Goal: Task Accomplishment & Management: Manage account settings

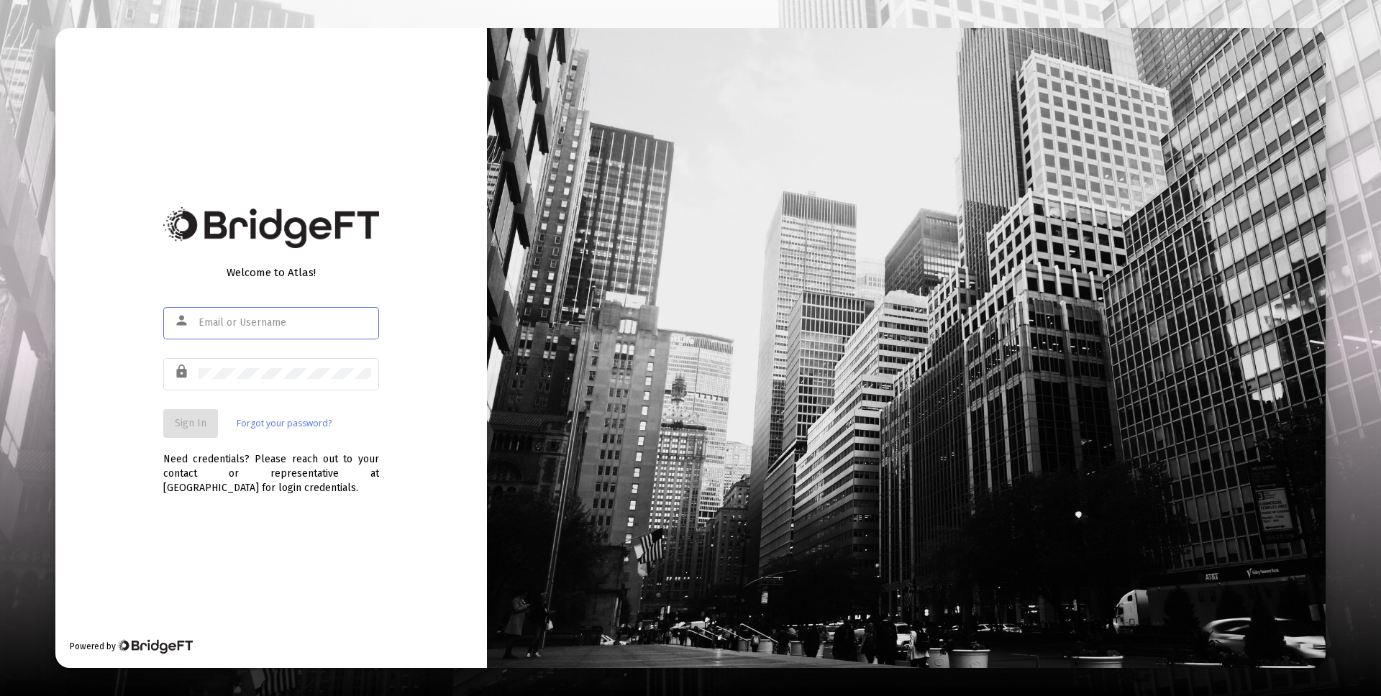
type input "[PERSON_NAME][EMAIL_ADDRESS][DOMAIN_NAME]"
drag, startPoint x: 83, startPoint y: 416, endPoint x: 182, endPoint y: 429, distance: 100.2
click at [86, 416] on div "Welcome to Atlas! person [PERSON_NAME][EMAIL_ADDRESS][DOMAIN_NAME] lock Sign In…" at bounding box center [271, 348] width 432 height 641
click at [187, 429] on button "Sign In" at bounding box center [190, 423] width 55 height 29
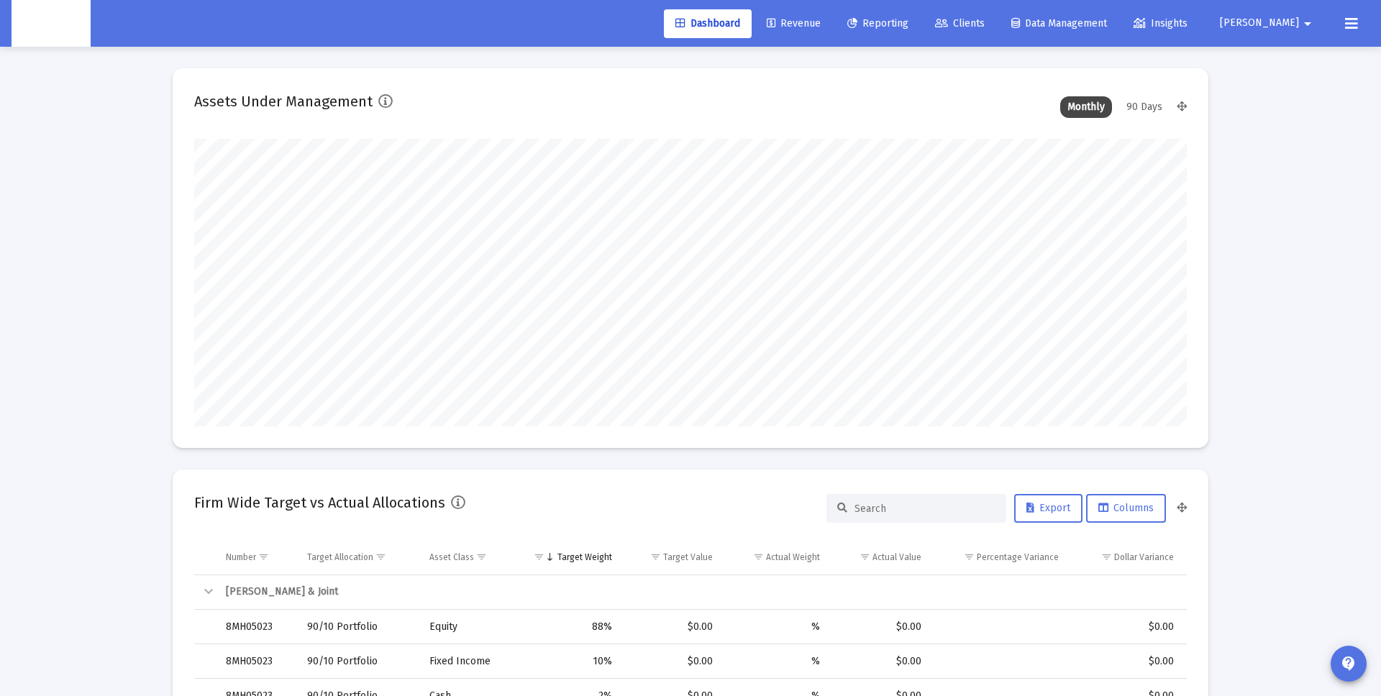
scroll to position [288, 534]
type input "2025-10-03"
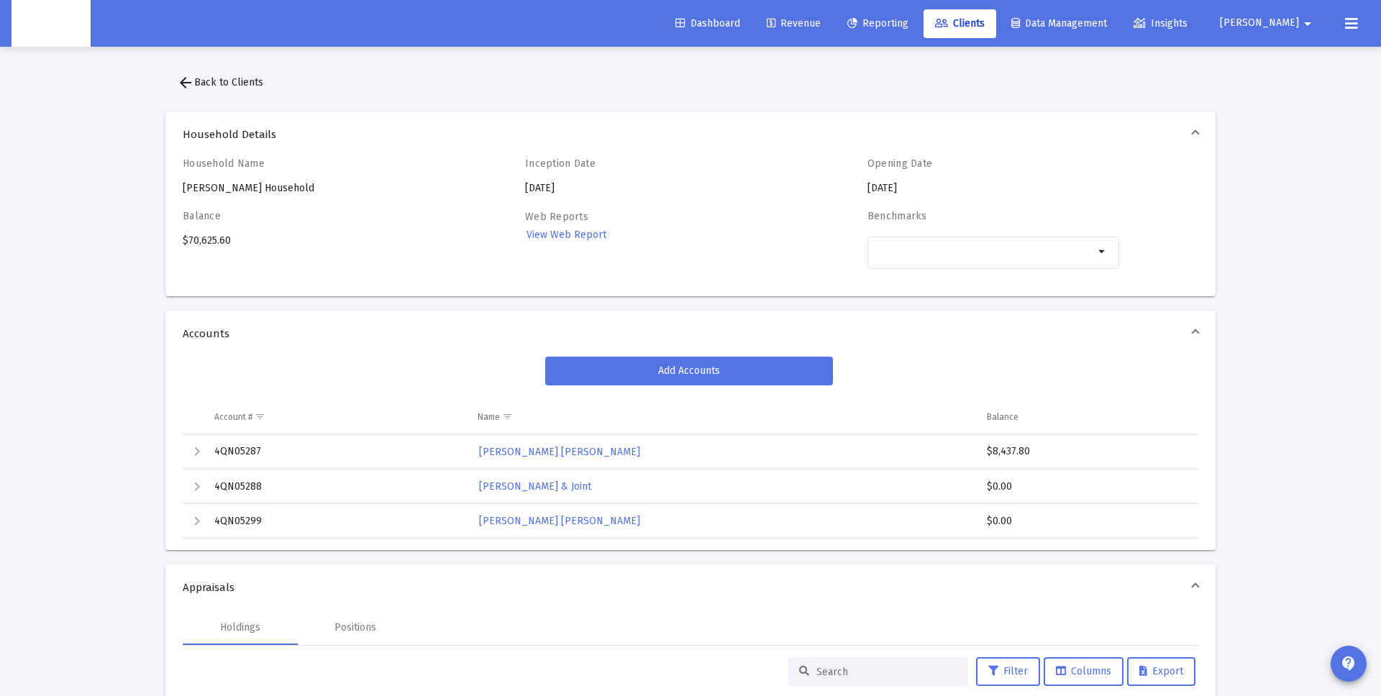
click at [245, 455] on td "4QN05287" at bounding box center [335, 452] width 263 height 35
copy td "4QN05287"
click at [251, 447] on td "4QN05287" at bounding box center [335, 452] width 263 height 35
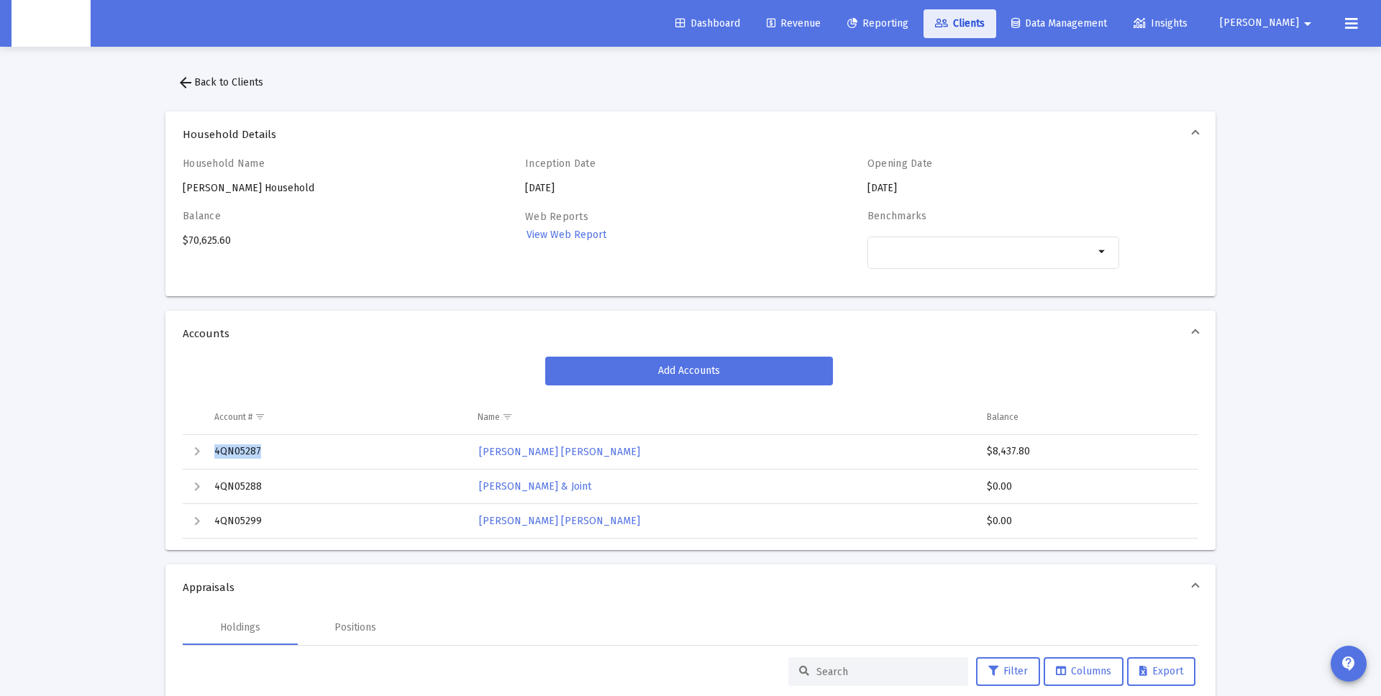
click at [985, 28] on span "Clients" at bounding box center [960, 23] width 50 height 12
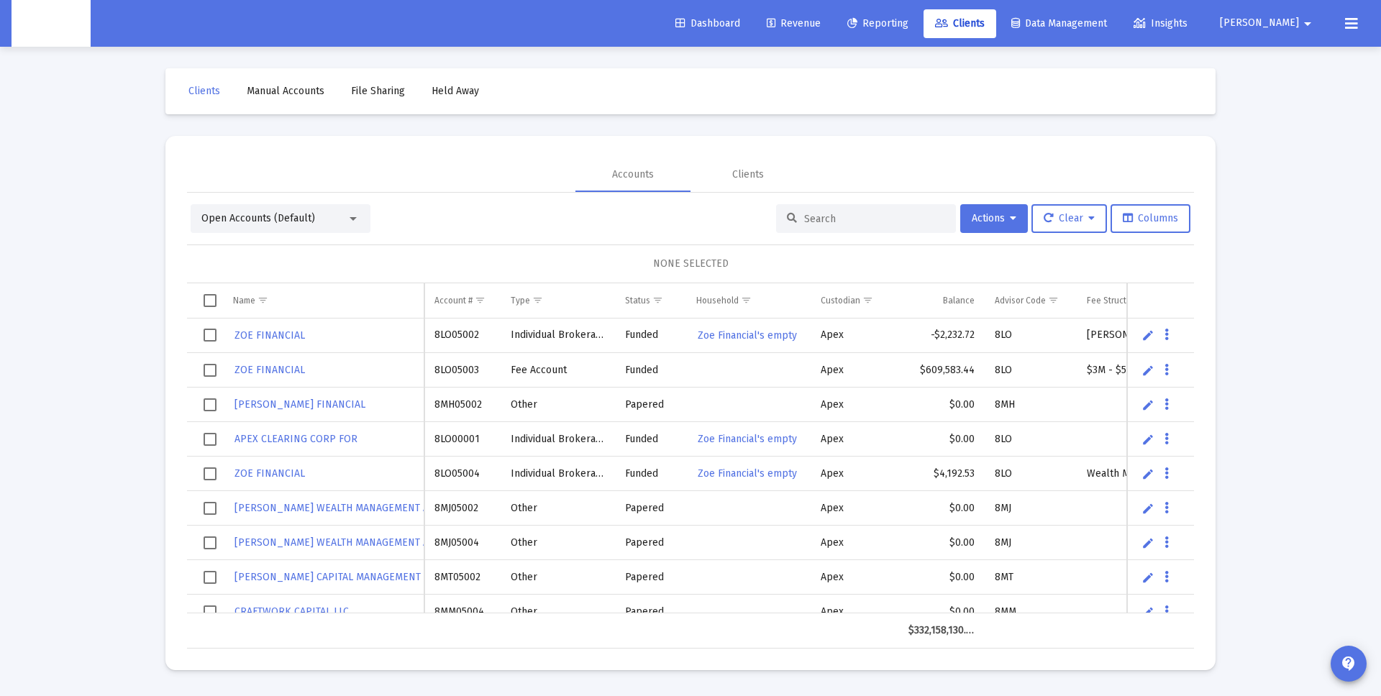
click at [291, 222] on span "Open Accounts (Default)" at bounding box center [258, 218] width 114 height 12
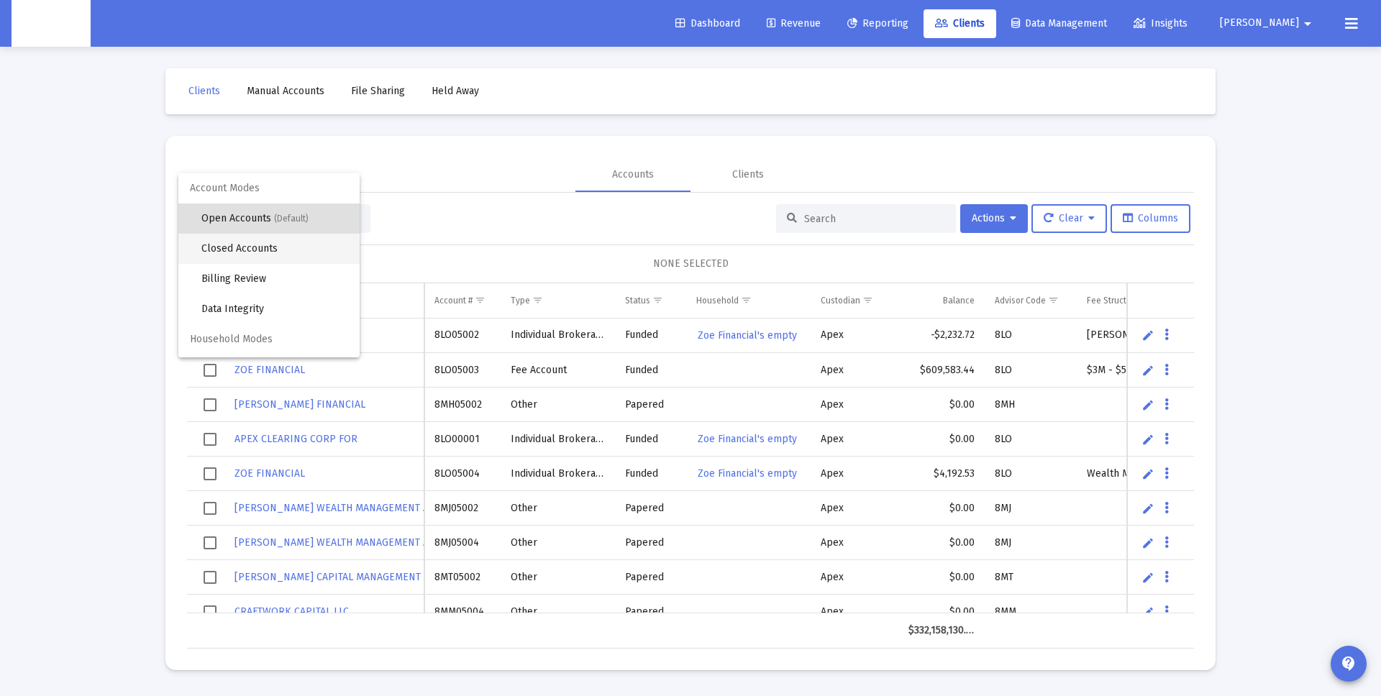
click at [261, 256] on span "Closed Accounts" at bounding box center [274, 249] width 147 height 30
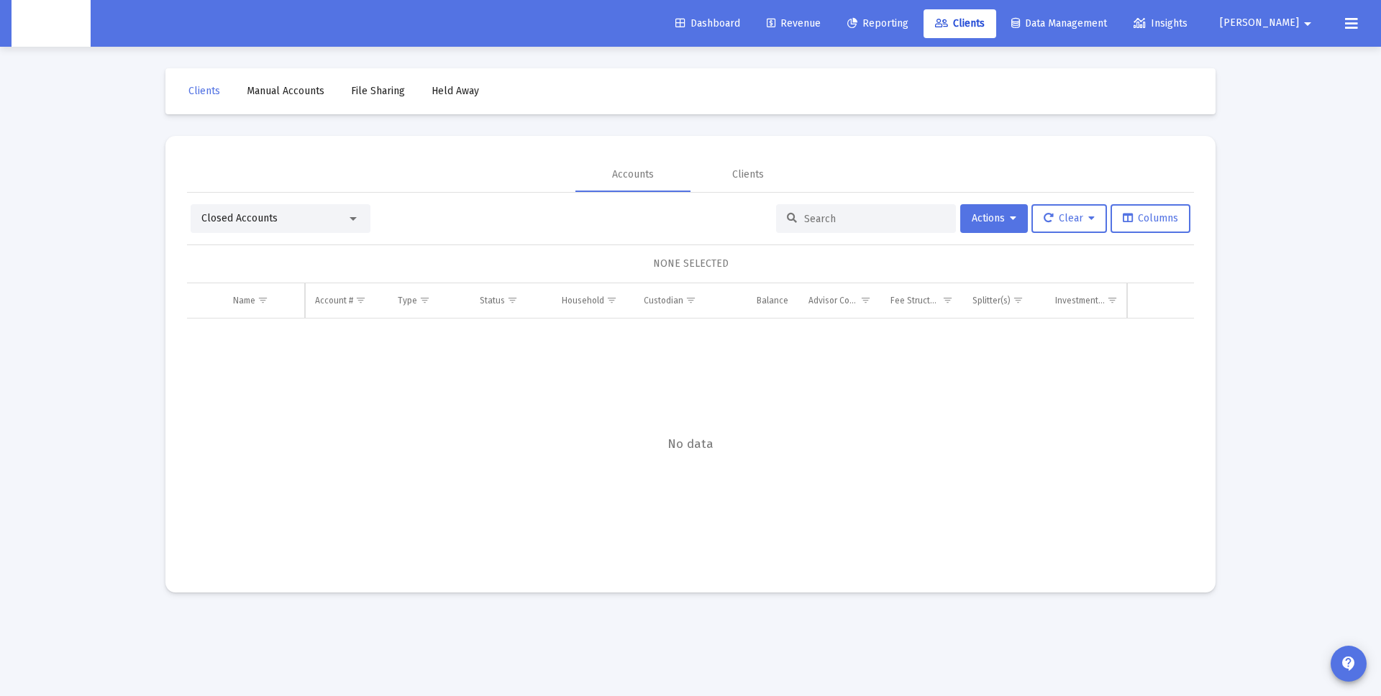
click at [809, 226] on div at bounding box center [866, 218] width 180 height 29
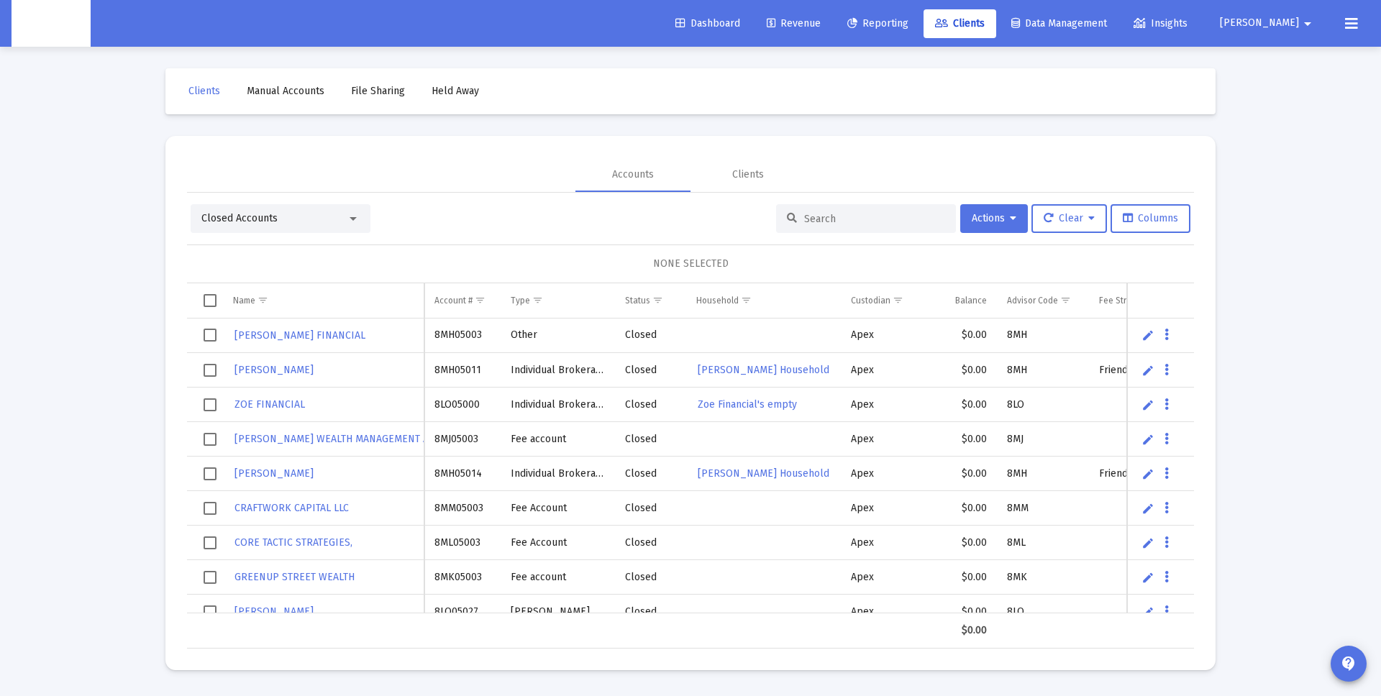
click at [814, 222] on input at bounding box center [874, 219] width 141 height 12
paste input "636041885"
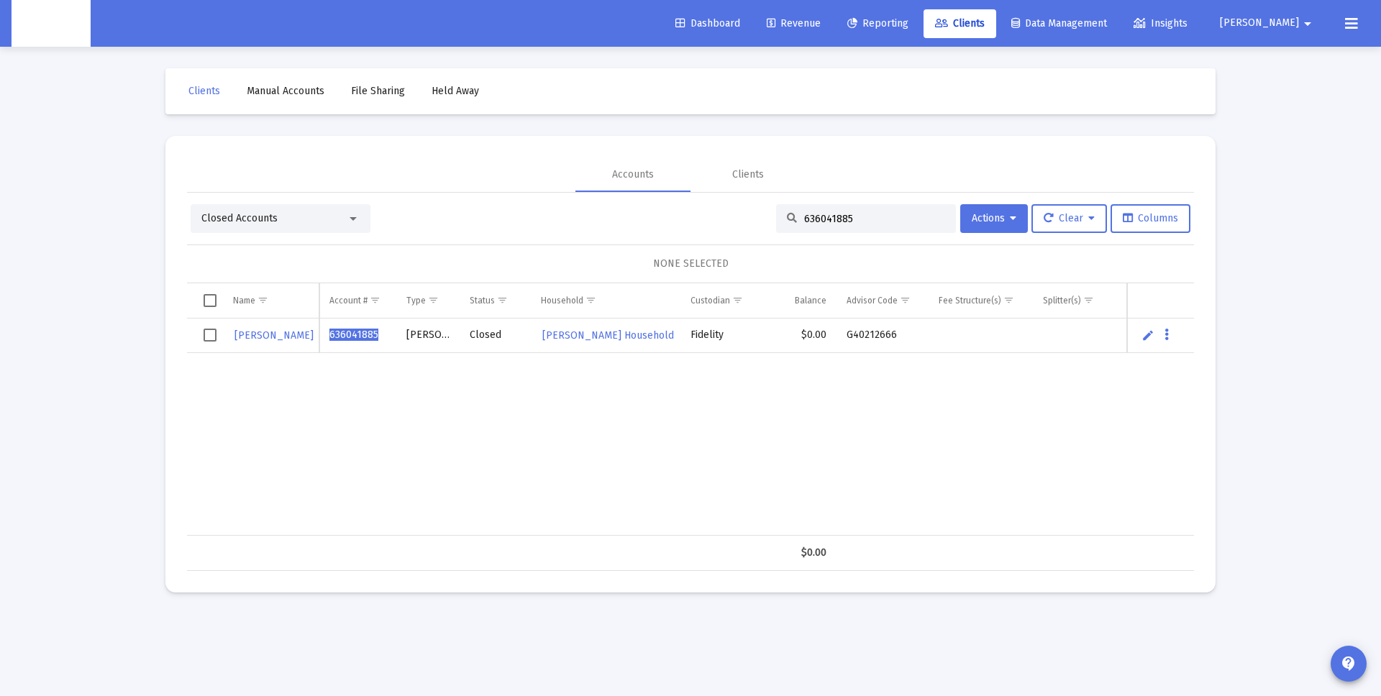
click at [882, 228] on div "636041885" at bounding box center [866, 218] width 180 height 29
click at [865, 223] on input "636041885" at bounding box center [874, 219] width 141 height 12
paste input "114996"
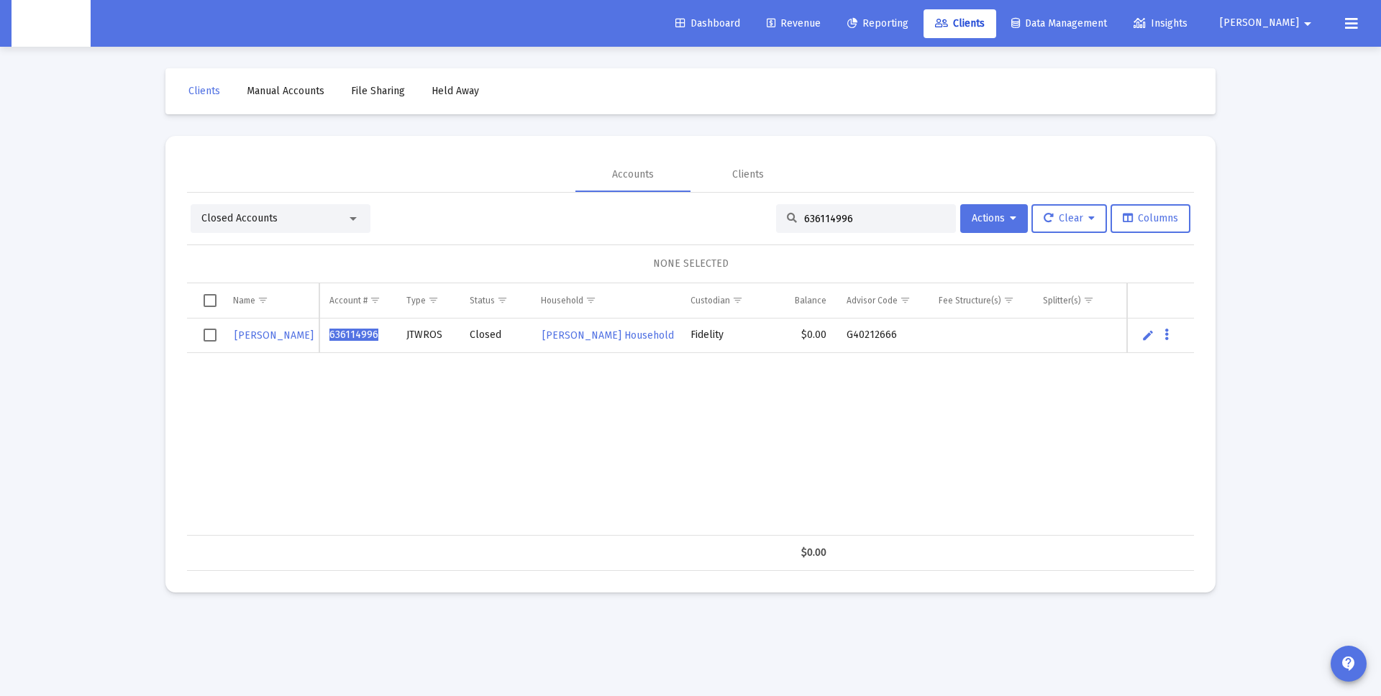
type input "636114996"
click at [827, 224] on div "636114996" at bounding box center [866, 218] width 180 height 29
click at [829, 220] on input "636114996" at bounding box center [874, 219] width 141 height 12
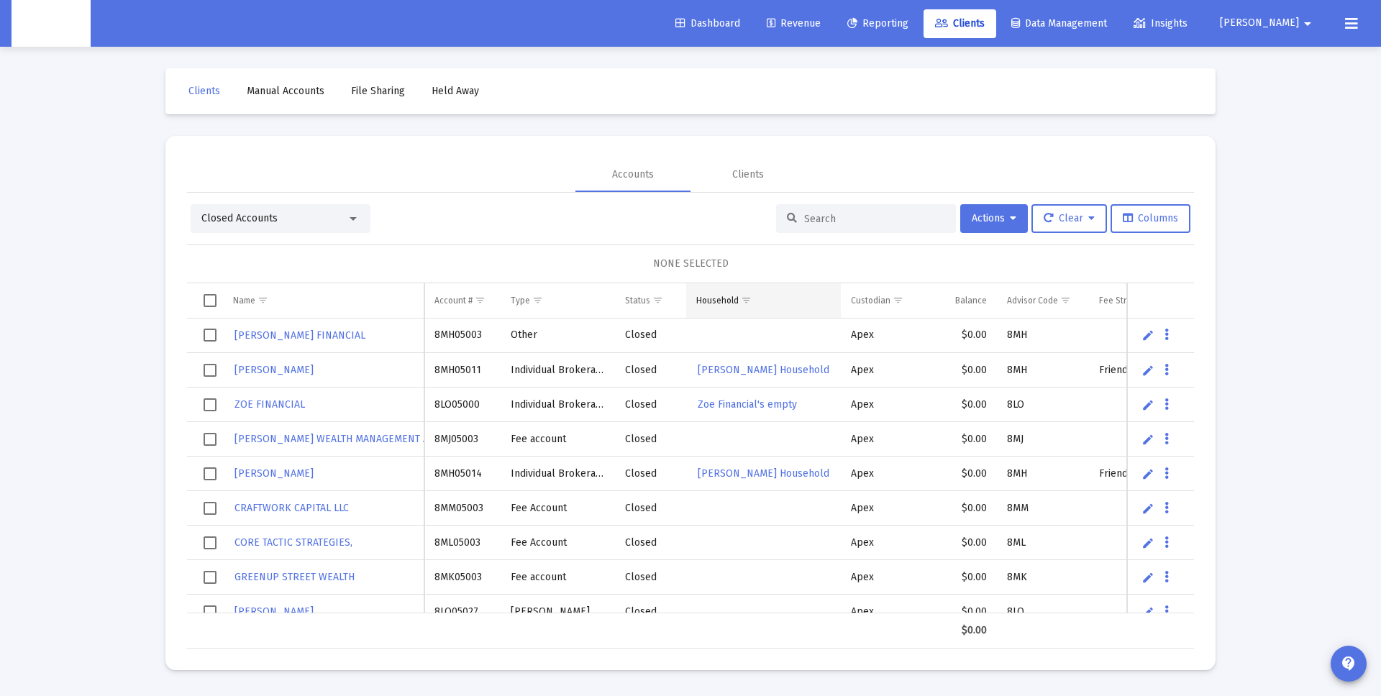
click at [720, 303] on div "Household" at bounding box center [717, 301] width 42 height 12
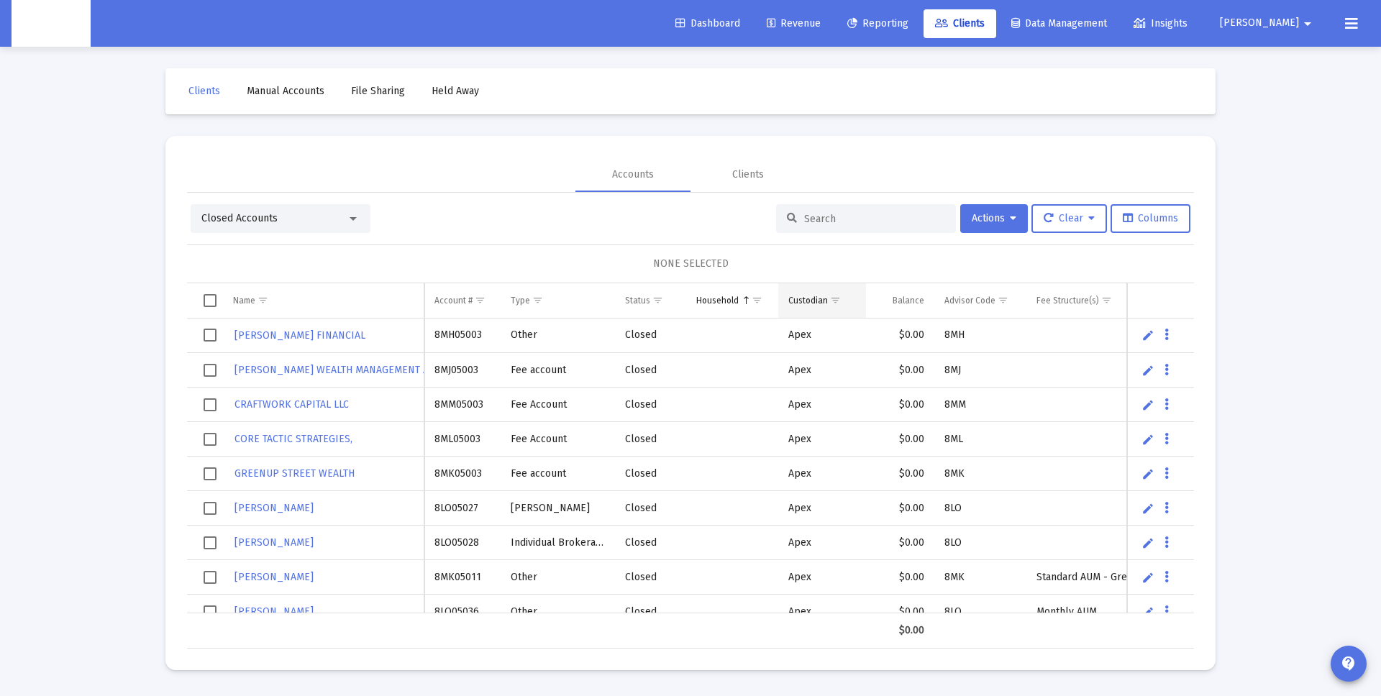
click at [831, 300] on span "Show filter options for column 'Custodian'" at bounding box center [835, 300] width 11 height 11
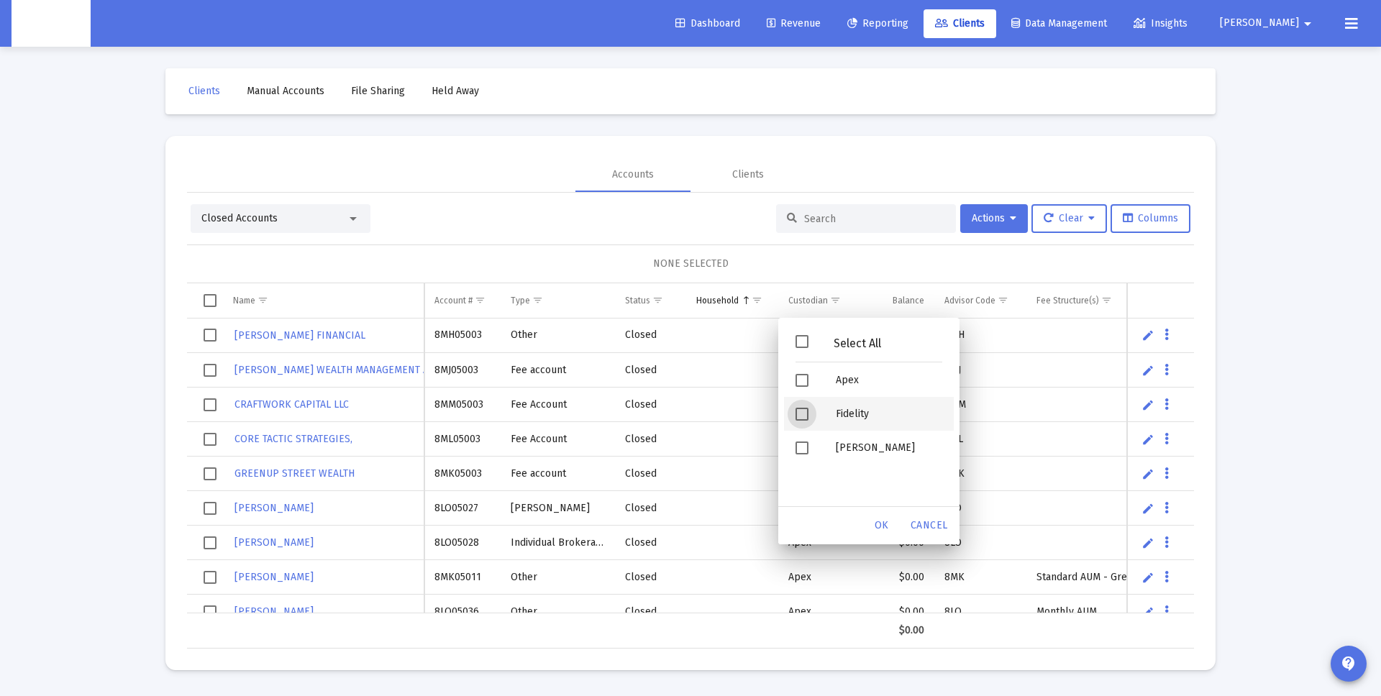
click at [803, 413] on span "Filter options" at bounding box center [802, 414] width 13 height 13
click at [796, 447] on span "Filter options" at bounding box center [802, 448] width 13 height 13
click at [880, 529] on span "OK" at bounding box center [882, 525] width 14 height 12
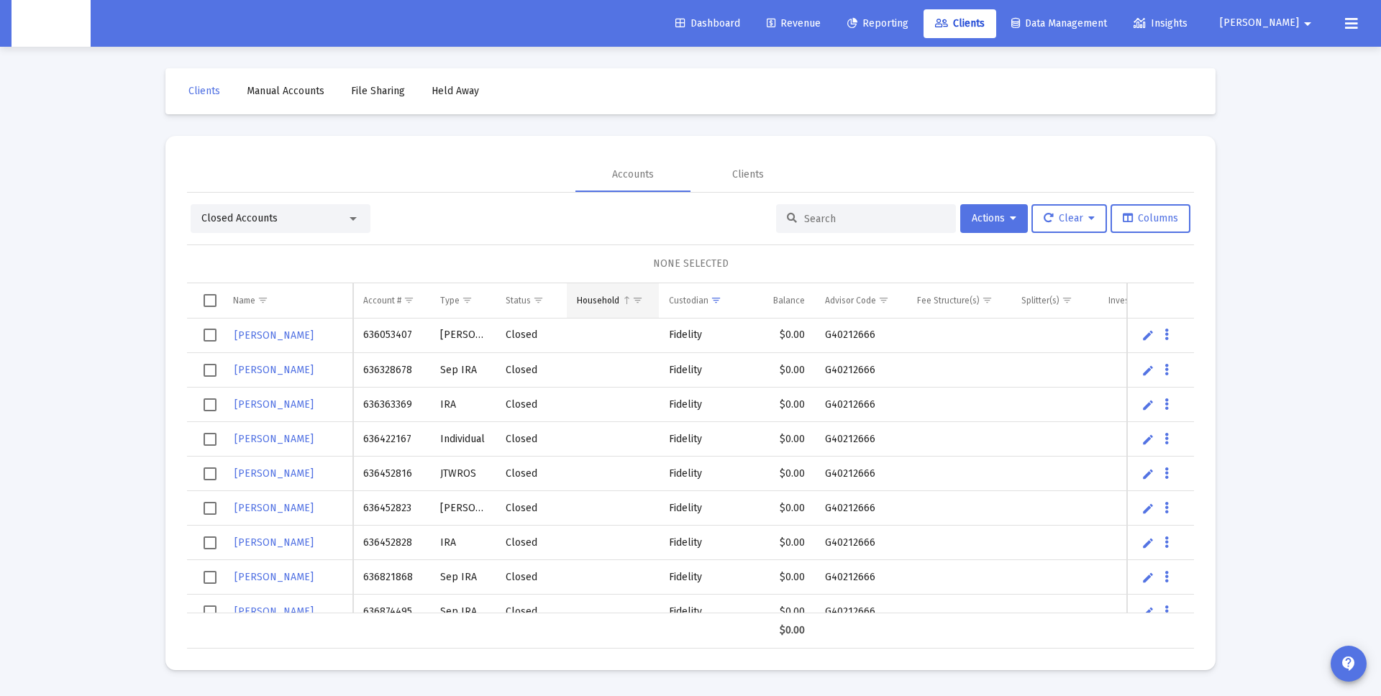
click at [620, 304] on td "Household" at bounding box center [613, 300] width 92 height 35
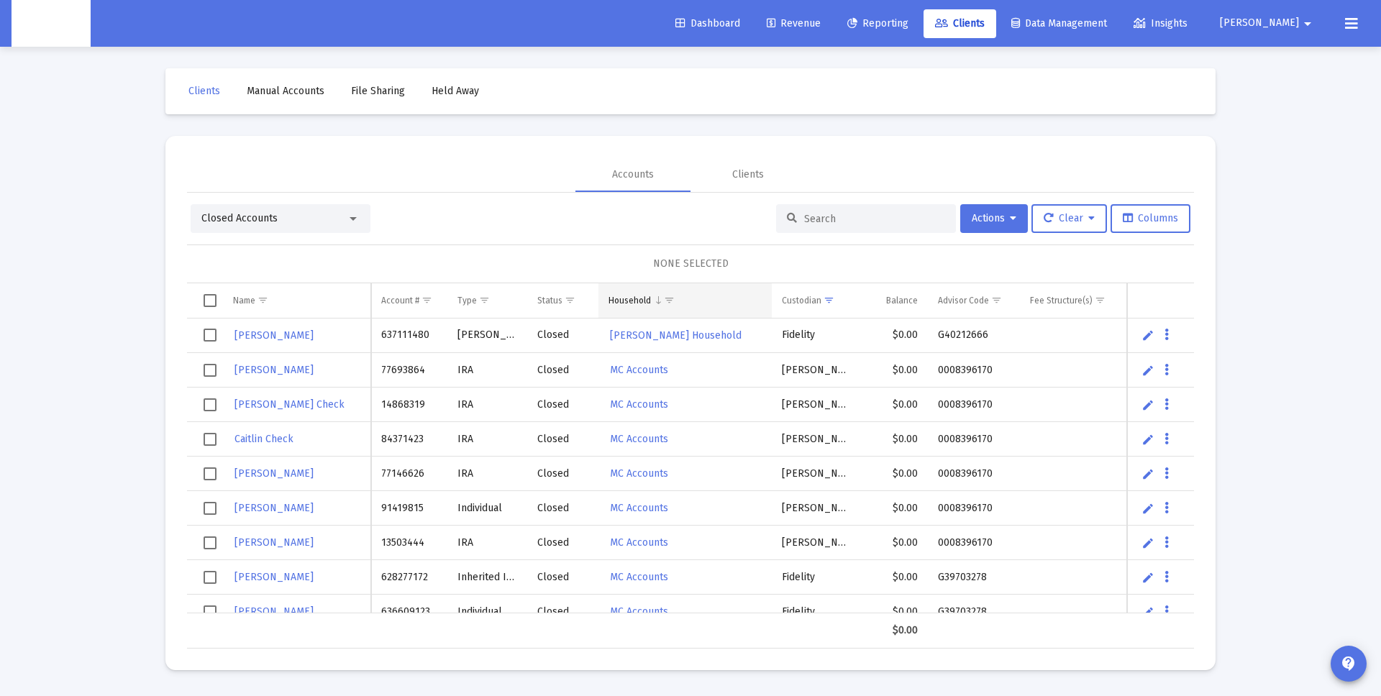
click at [673, 302] on span "Show filter options for column 'Household'" at bounding box center [669, 300] width 11 height 11
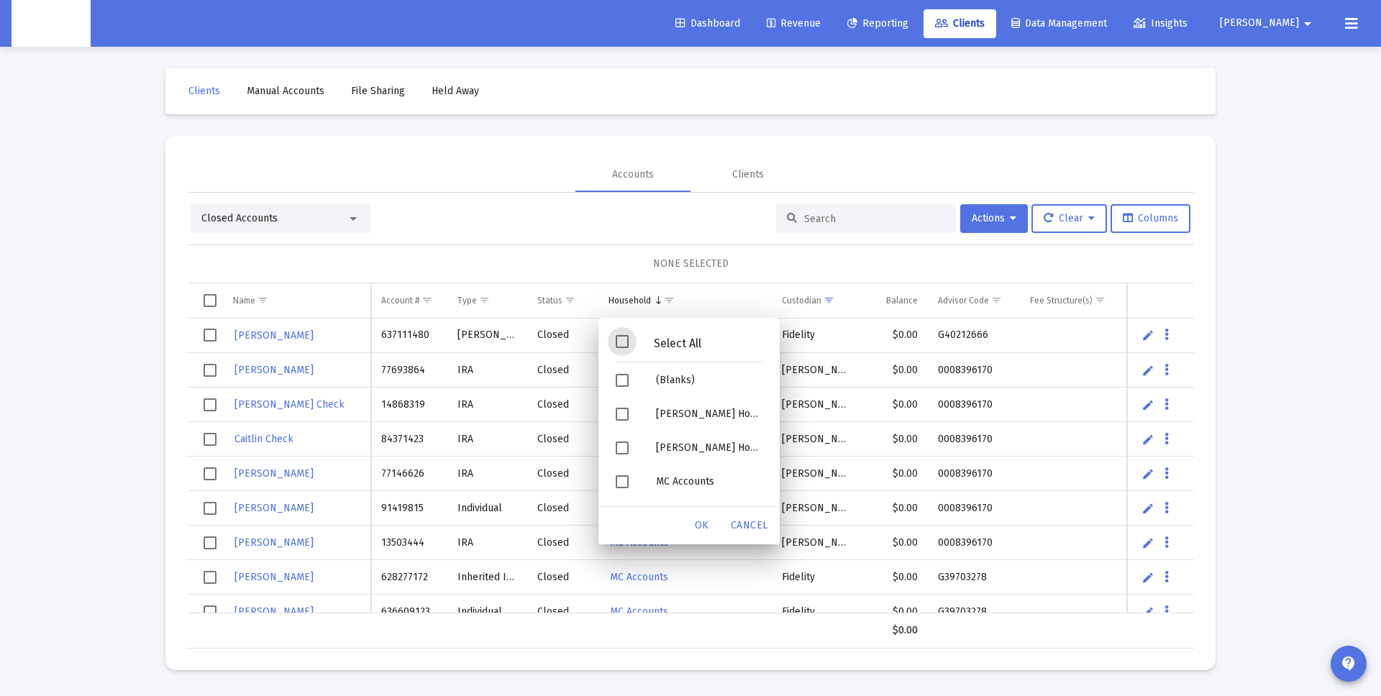
click at [627, 346] on span "Filter options" at bounding box center [622, 341] width 13 height 13
click at [619, 383] on span "Filter options" at bounding box center [622, 380] width 13 height 13
click at [624, 481] on span "Filter options" at bounding box center [622, 481] width 13 height 13
click at [698, 522] on span "OK" at bounding box center [702, 525] width 14 height 12
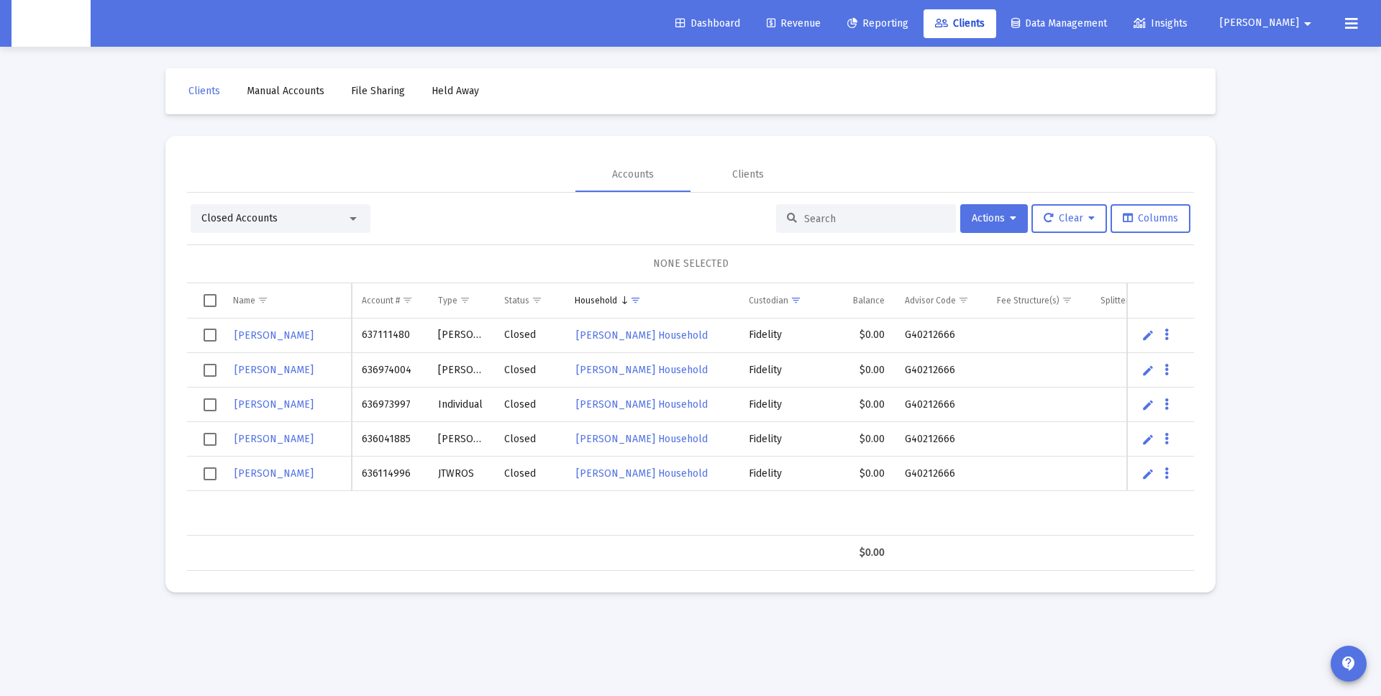
click at [208, 299] on span "Select all" at bounding box center [210, 300] width 13 height 13
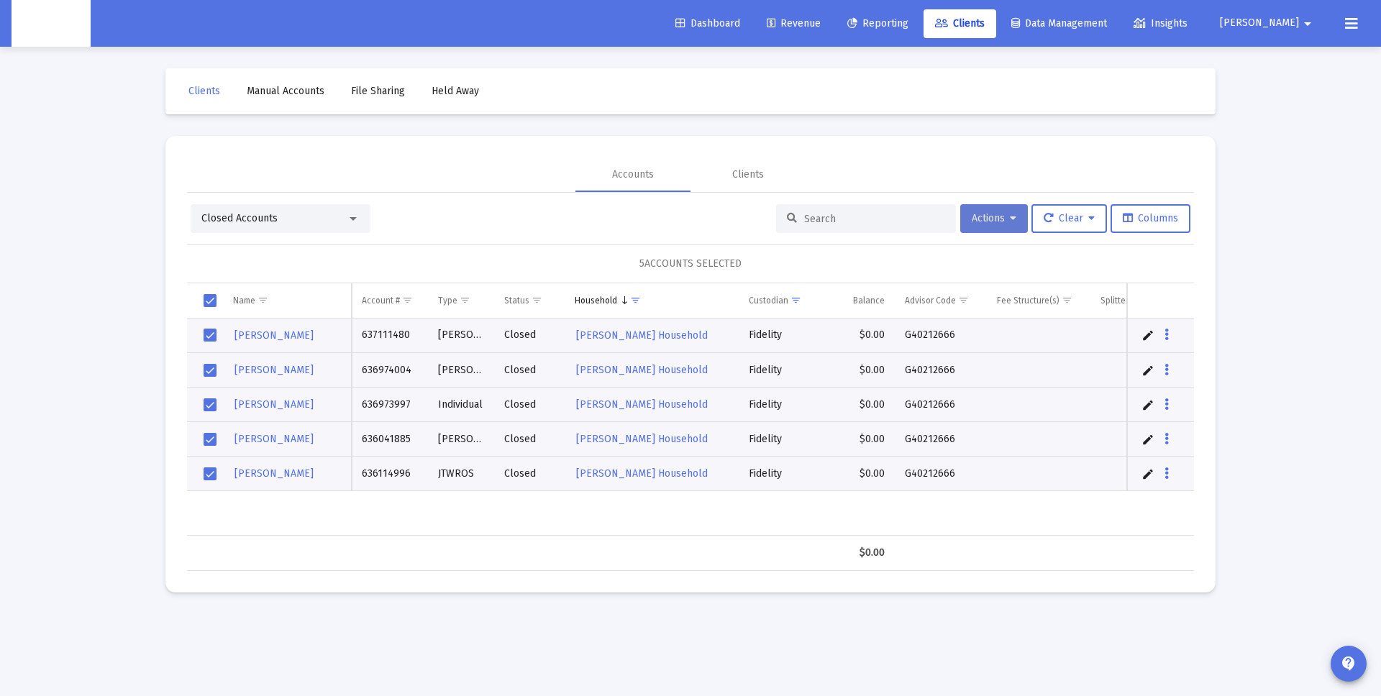
click at [1019, 222] on button "Actions" at bounding box center [994, 218] width 68 height 29
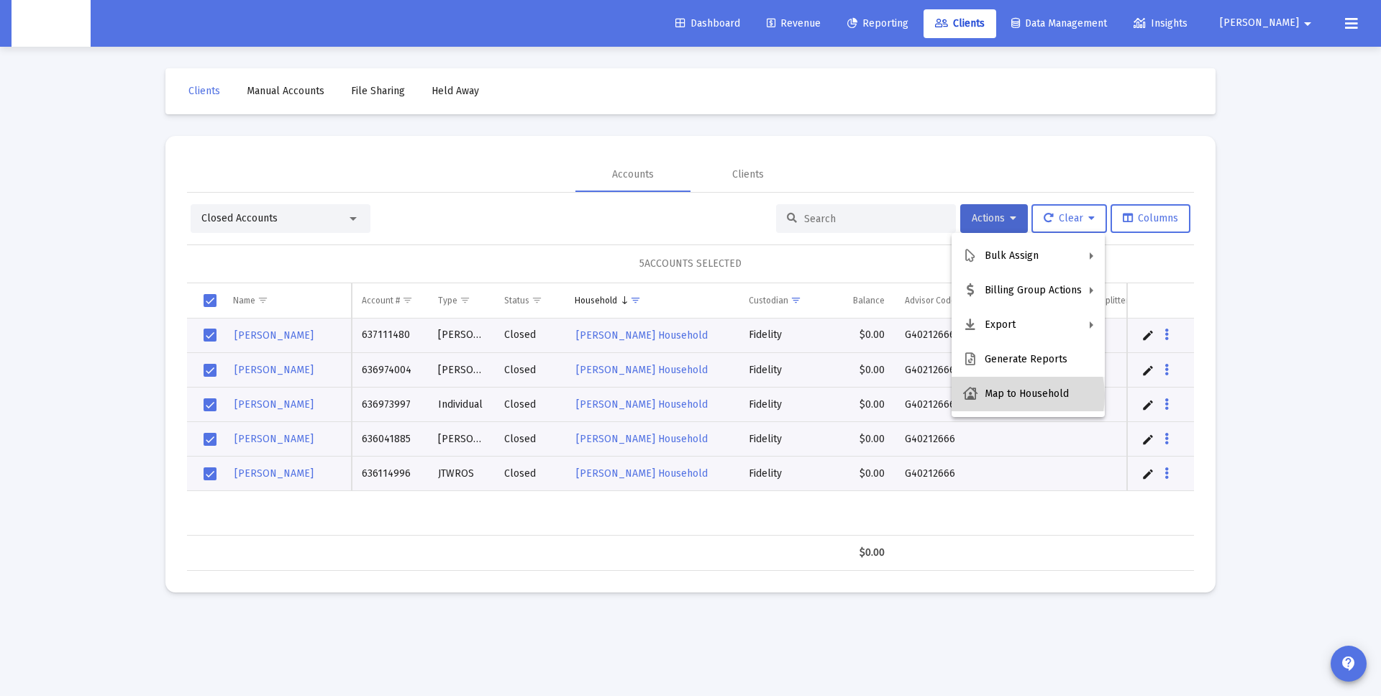
click at [1012, 396] on button "Map to Household" at bounding box center [1028, 394] width 153 height 35
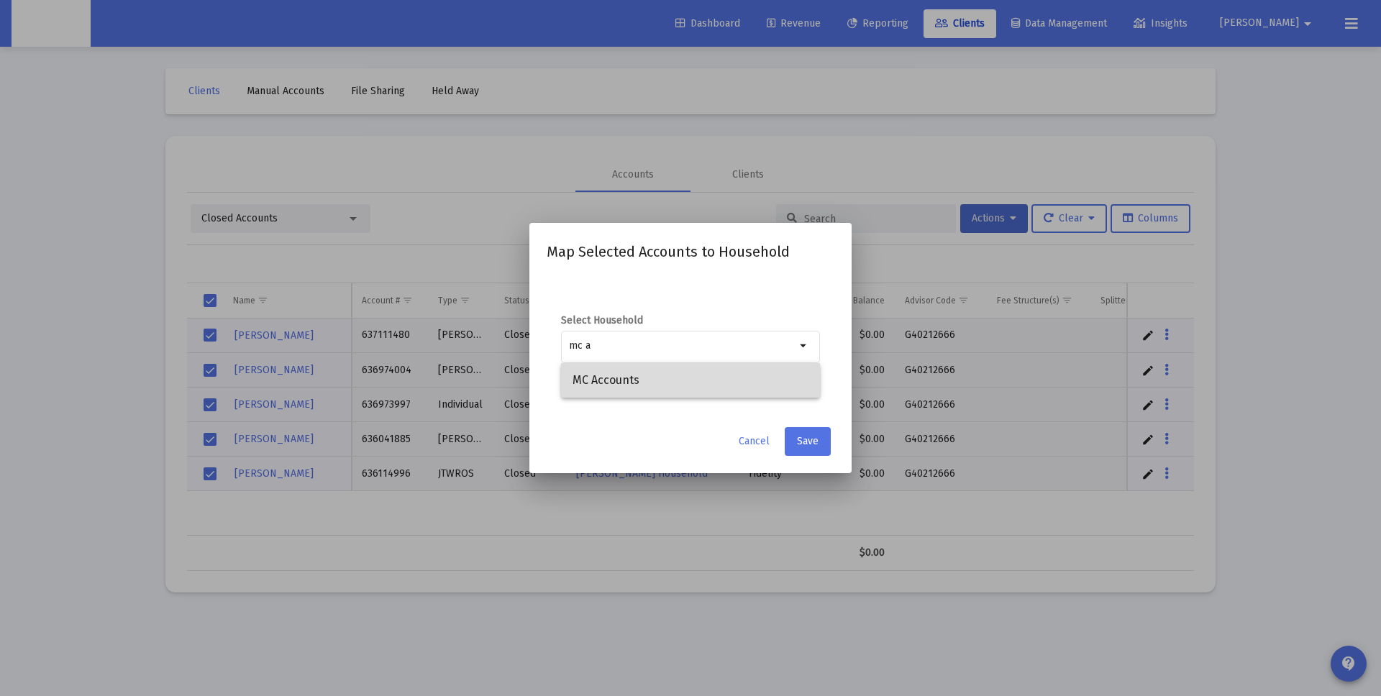
click at [642, 373] on span "MC Accounts" at bounding box center [691, 380] width 236 height 35
type input "MC Accounts"
click at [804, 443] on span "Save" at bounding box center [808, 441] width 22 height 12
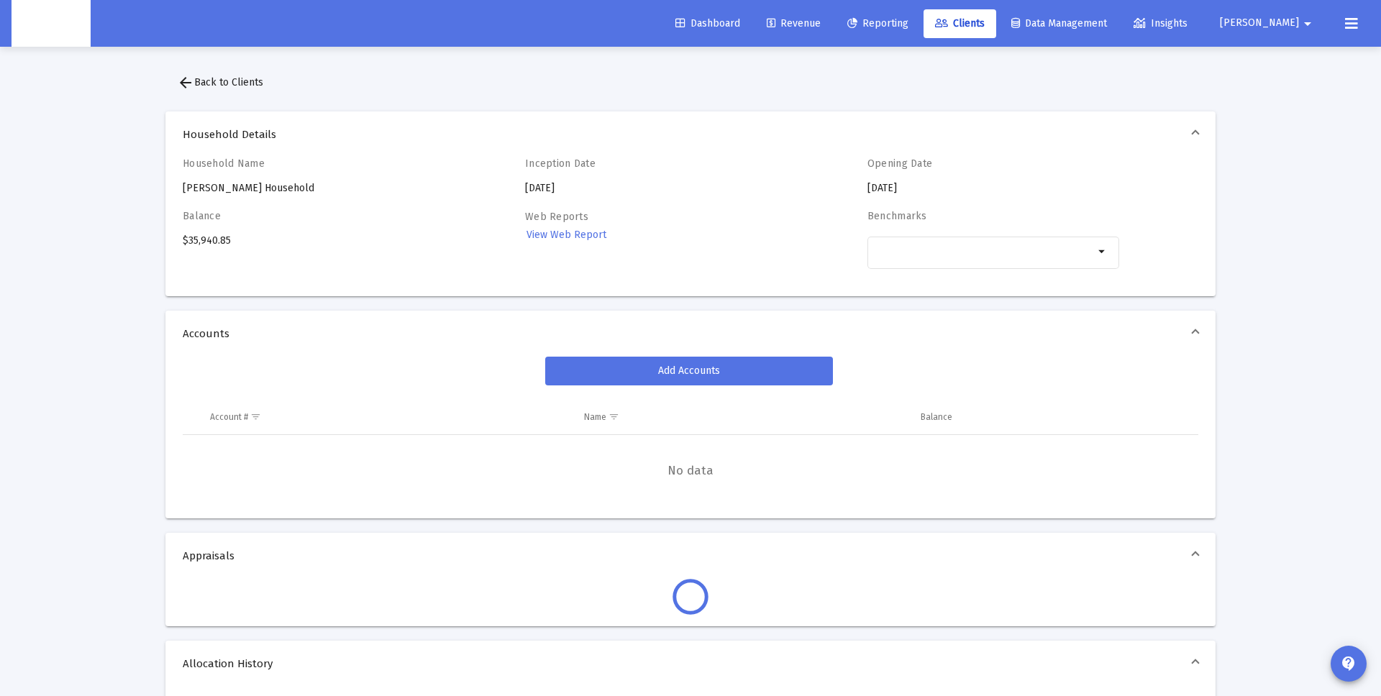
click at [443, 166] on div "Household Name [PERSON_NAME] Household Inception Date [DATE] Opening Date [DATE…" at bounding box center [691, 221] width 1016 height 127
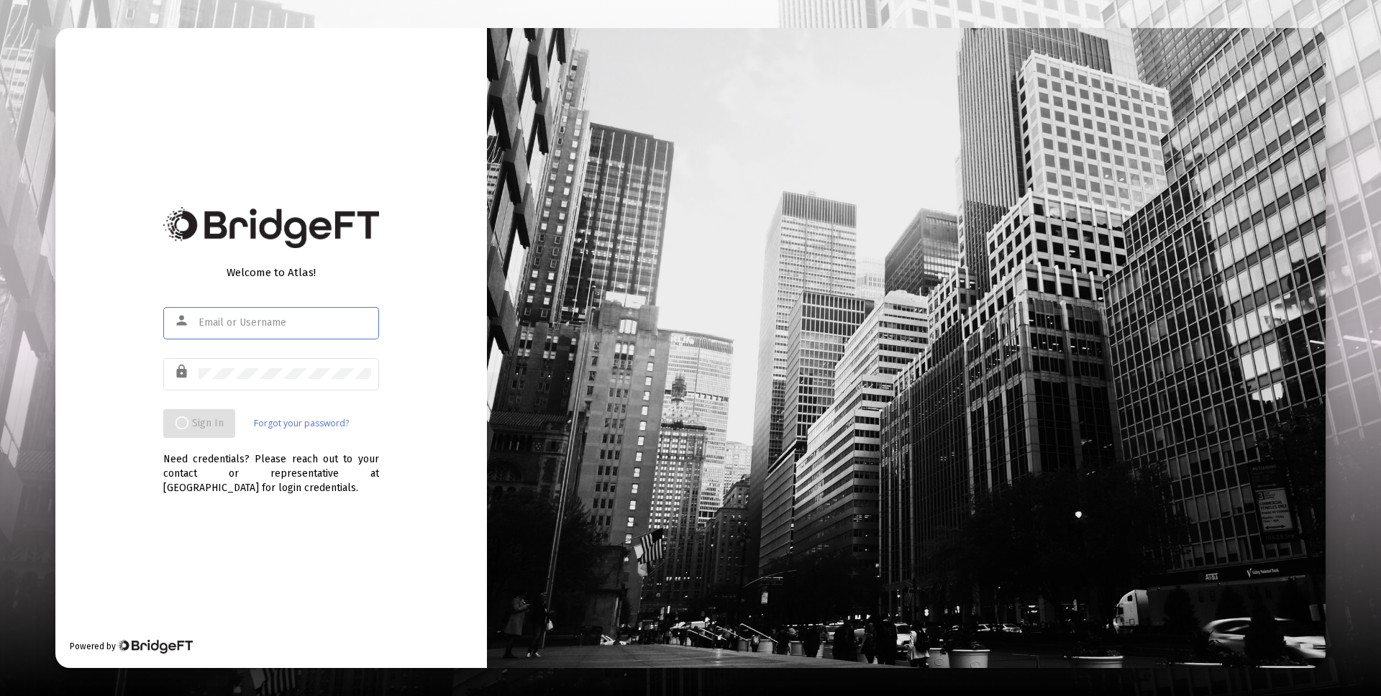
type input "[PERSON_NAME][EMAIL_ADDRESS][DOMAIN_NAME]"
click at [154, 415] on div "Welcome to Atlas! person victor@zoefin.com lock Sign In Forgot your password? N…" at bounding box center [271, 348] width 432 height 641
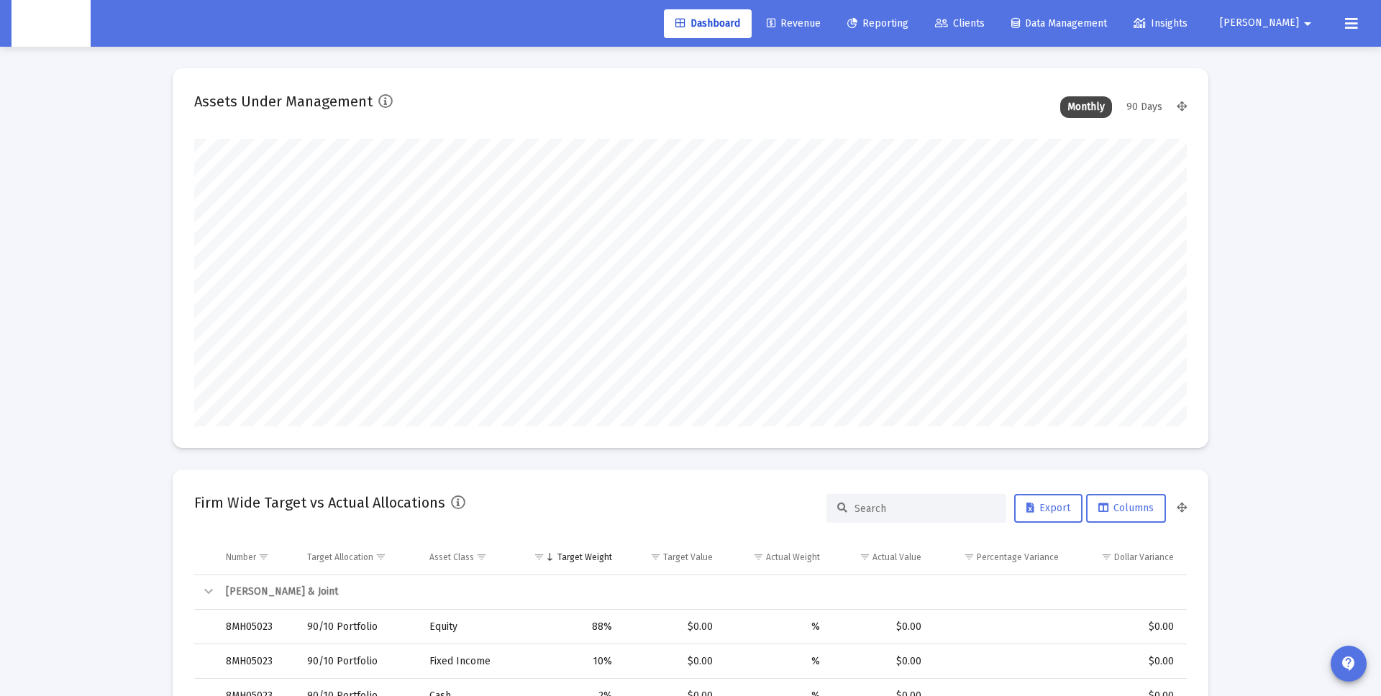
scroll to position [288, 534]
click at [985, 19] on span "Clients" at bounding box center [960, 23] width 50 height 12
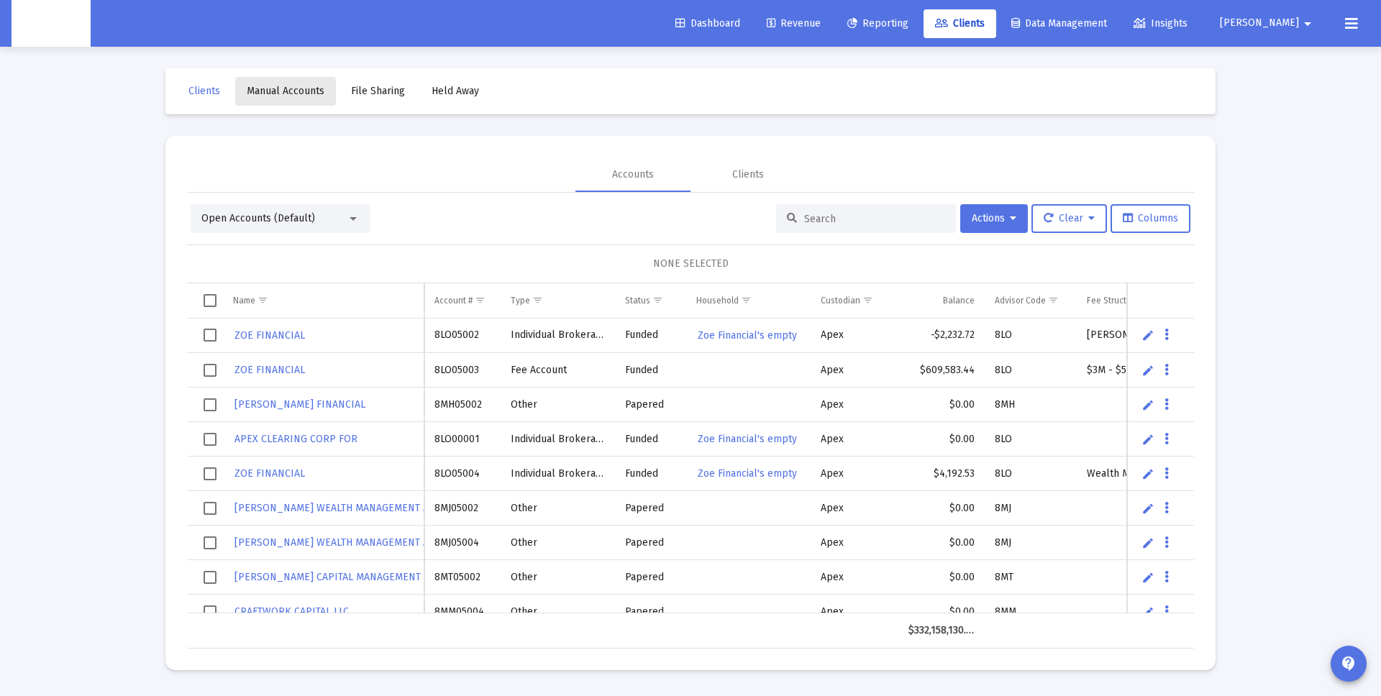
click at [303, 95] on span "Manual Accounts" at bounding box center [286, 91] width 78 height 12
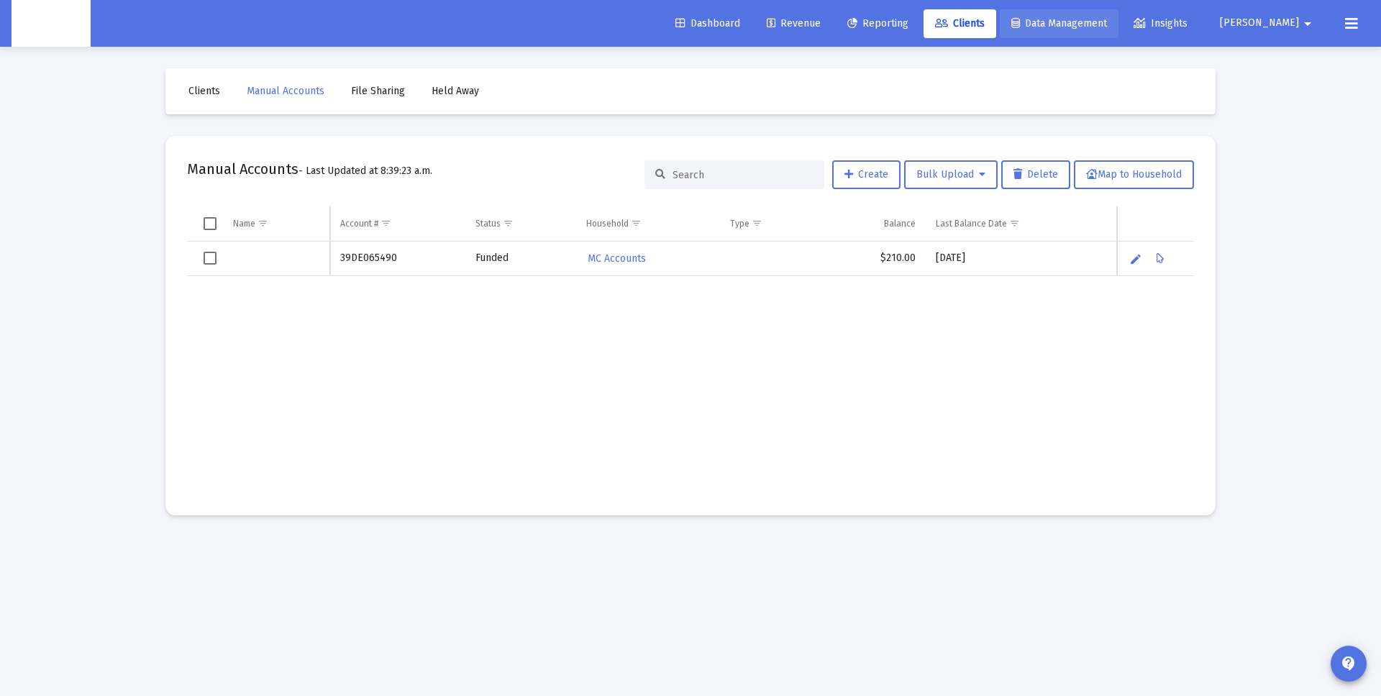
click at [1100, 27] on span "Data Management" at bounding box center [1059, 23] width 96 height 12
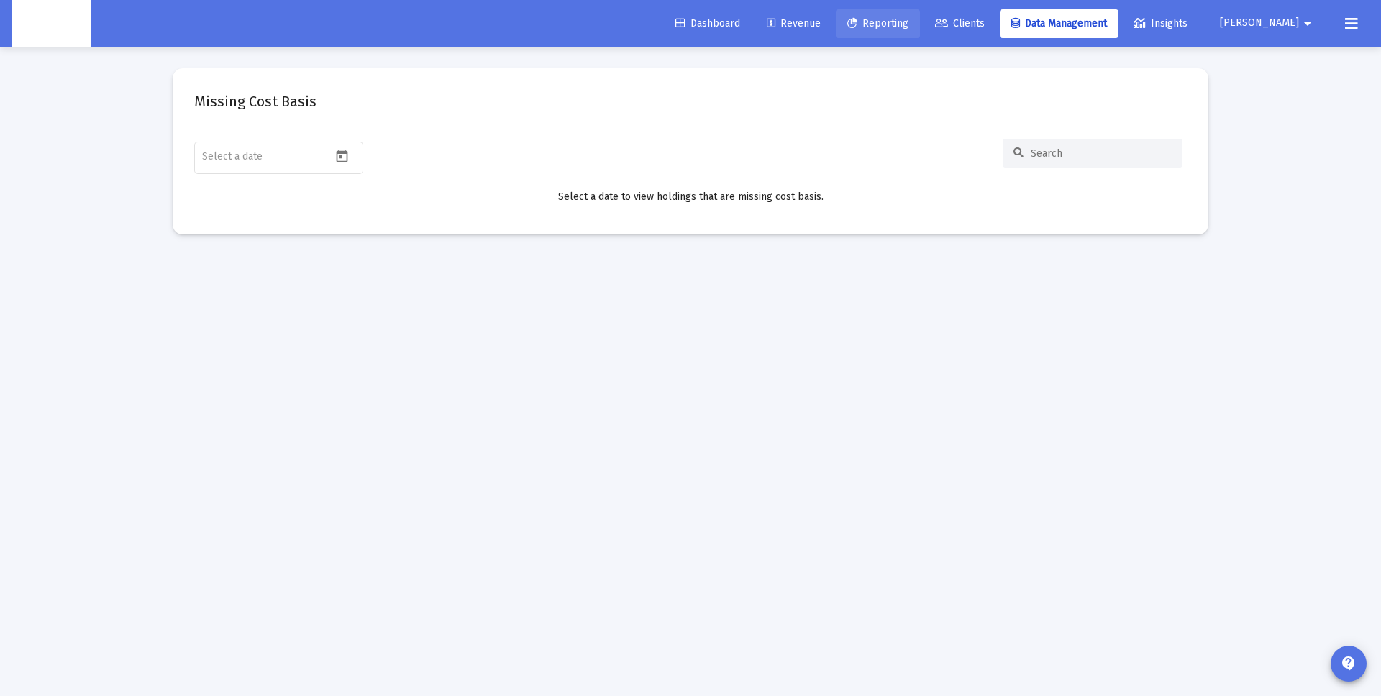
click at [920, 29] on link "Reporting" at bounding box center [878, 23] width 84 height 29
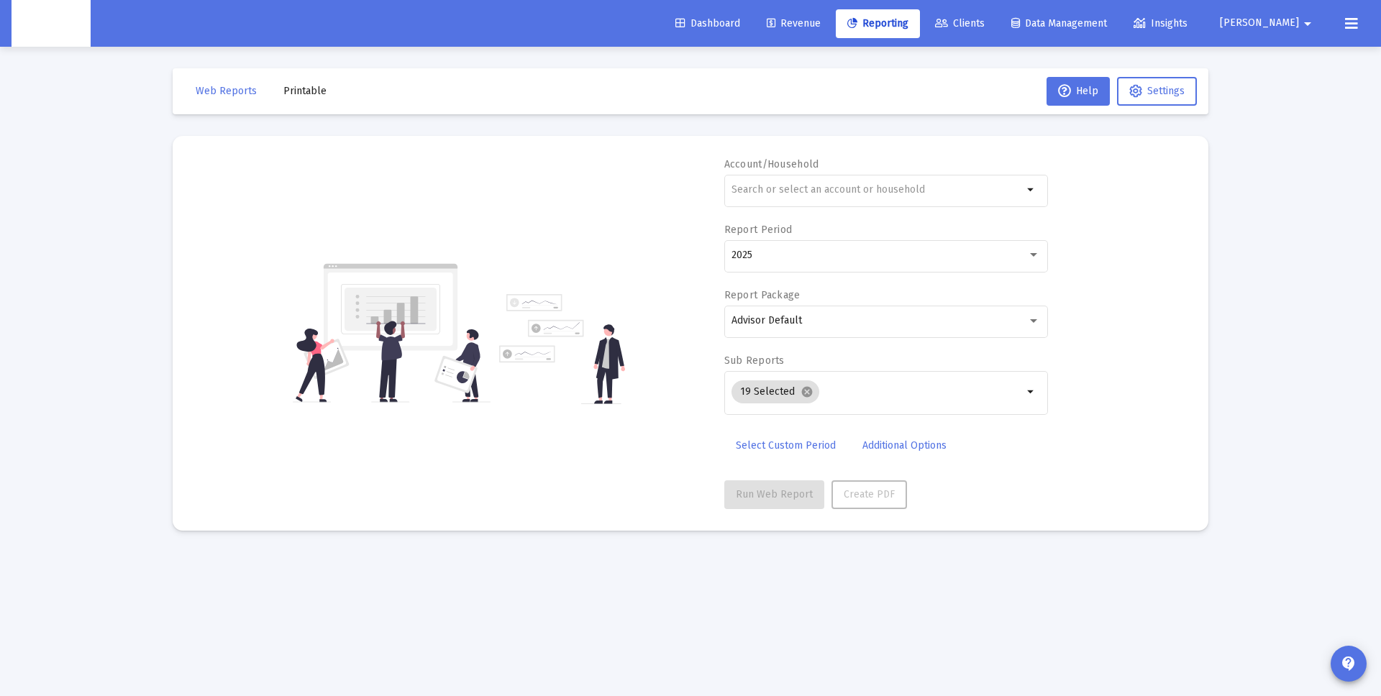
click at [985, 28] on span "Clients" at bounding box center [960, 23] width 50 height 12
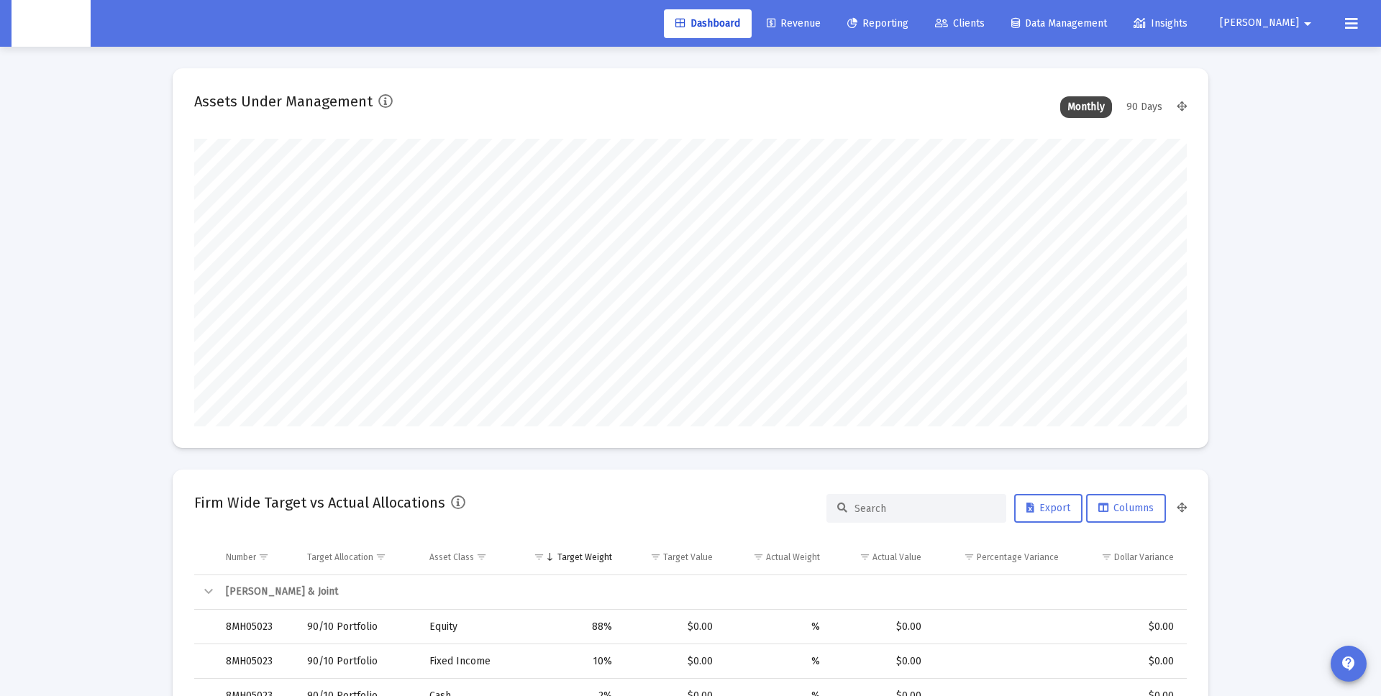
type input "[DATE]"
click at [996, 15] on link "Clients" at bounding box center [960, 23] width 73 height 29
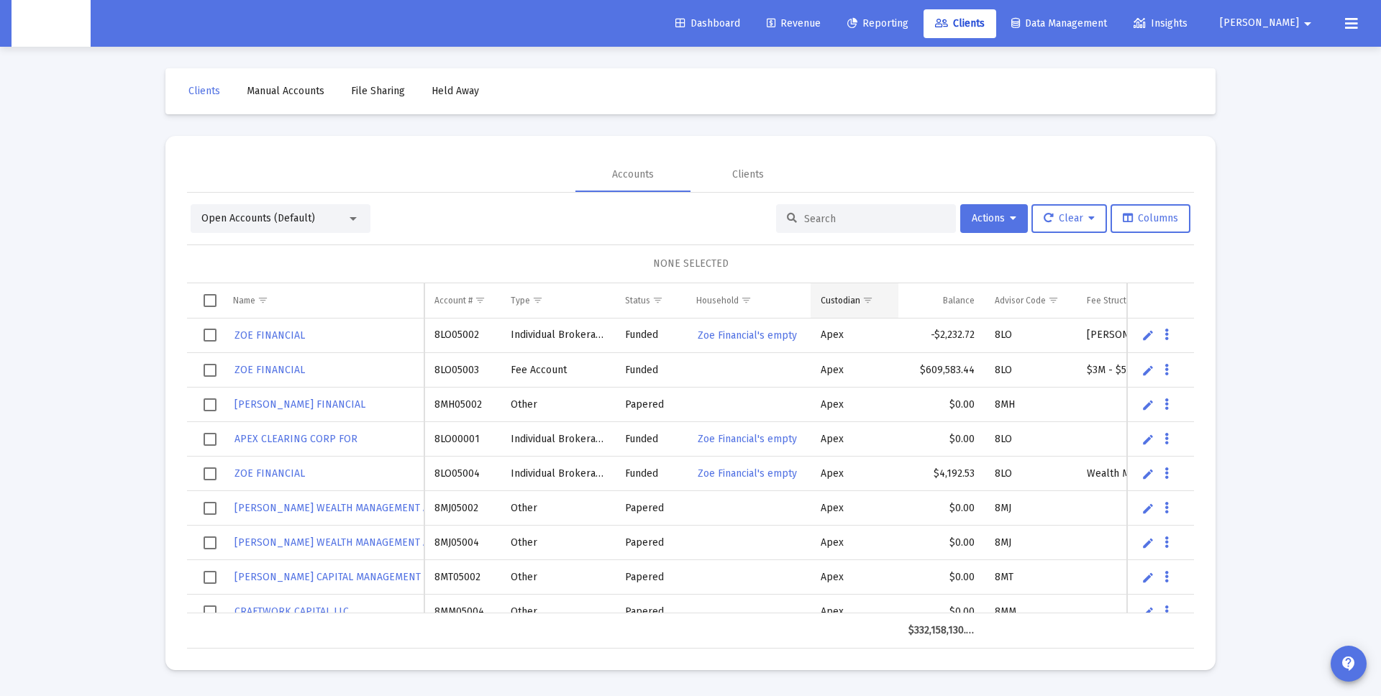
click at [873, 301] on span "Show filter options for column 'Custodian'" at bounding box center [867, 300] width 11 height 11
click at [1003, 220] on span "Actions" at bounding box center [994, 218] width 45 height 12
